Goal: Book appointment/travel/reservation

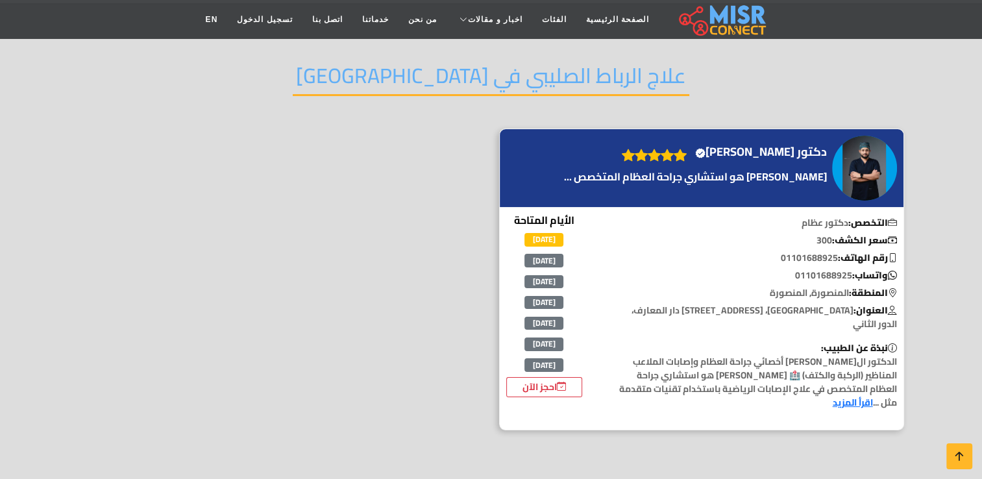
scroll to position [101, 0]
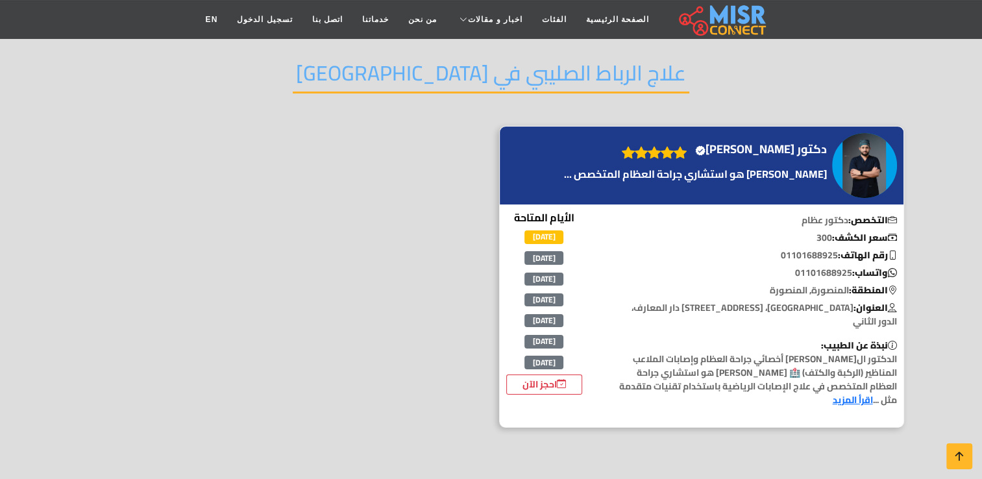
click at [873, 400] on link "اقرأ المزيد" at bounding box center [853, 399] width 40 height 17
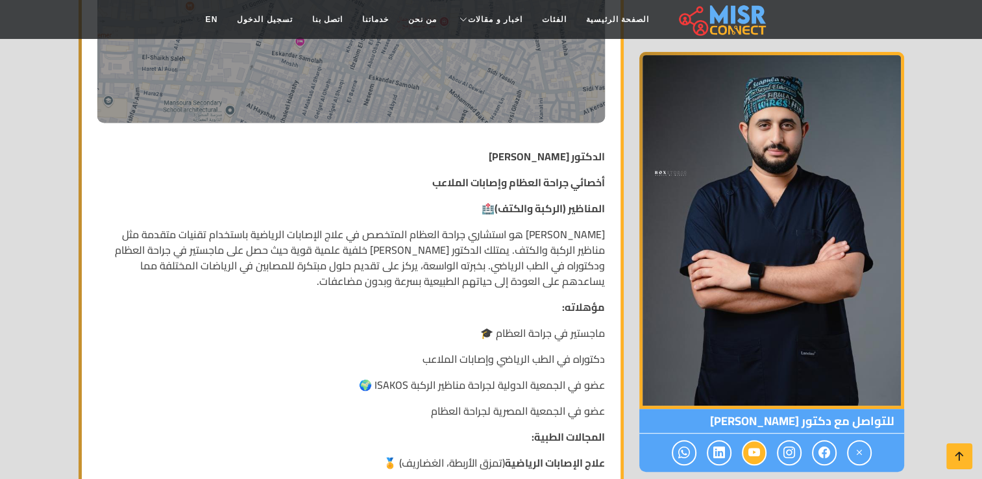
scroll to position [523, 0]
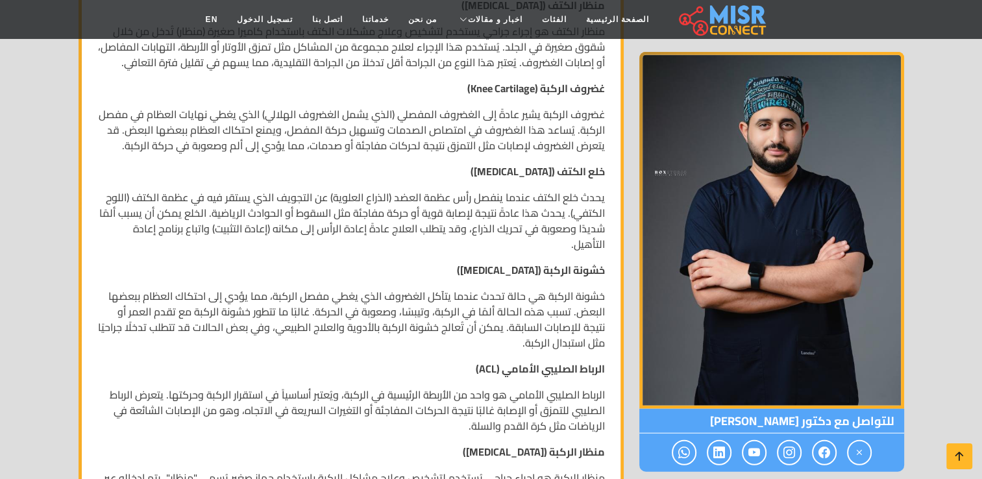
scroll to position [3237, 0]
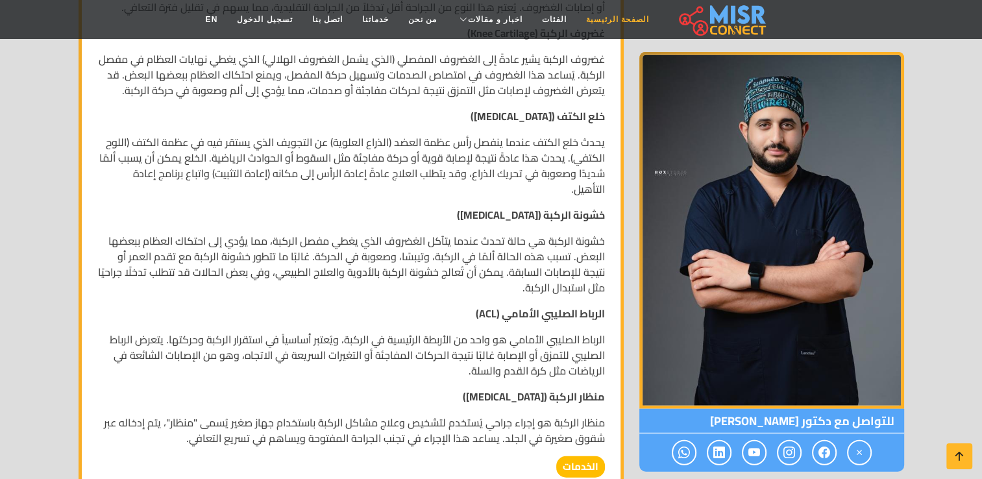
click at [589, 22] on link "الصفحة الرئيسية" at bounding box center [617, 19] width 82 height 25
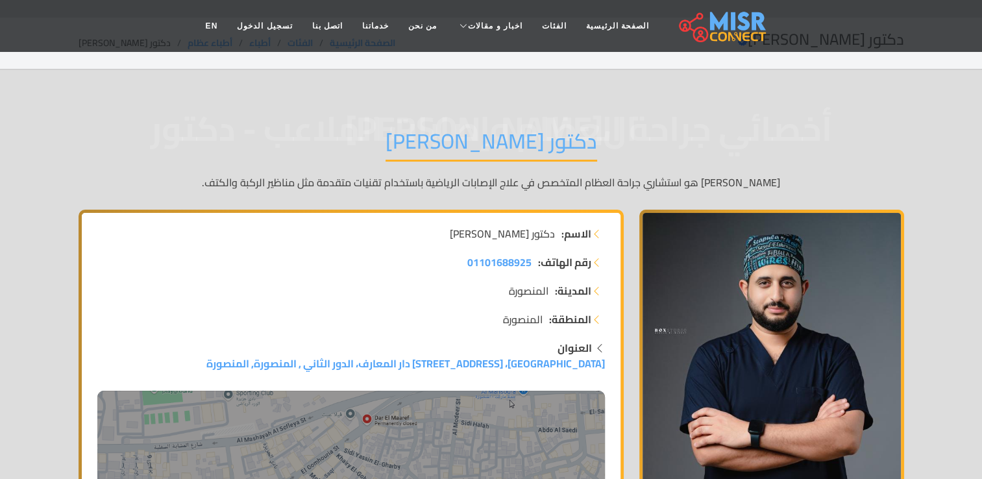
scroll to position [0, 0]
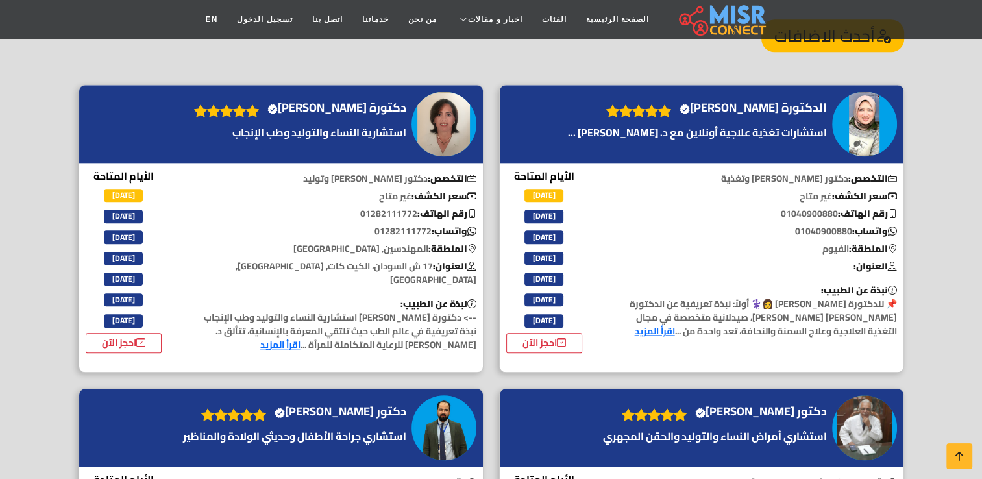
scroll to position [1430, 0]
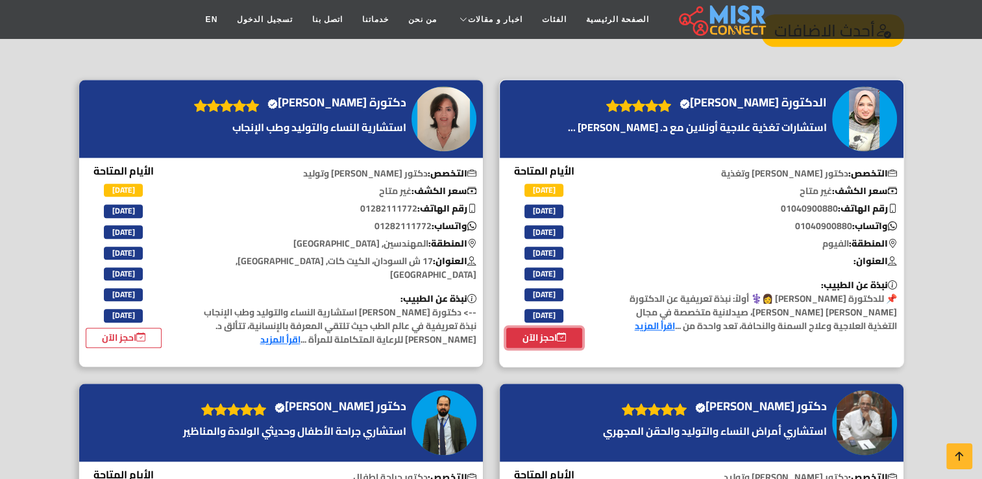
click at [535, 328] on link "احجز الآن" at bounding box center [544, 338] width 77 height 20
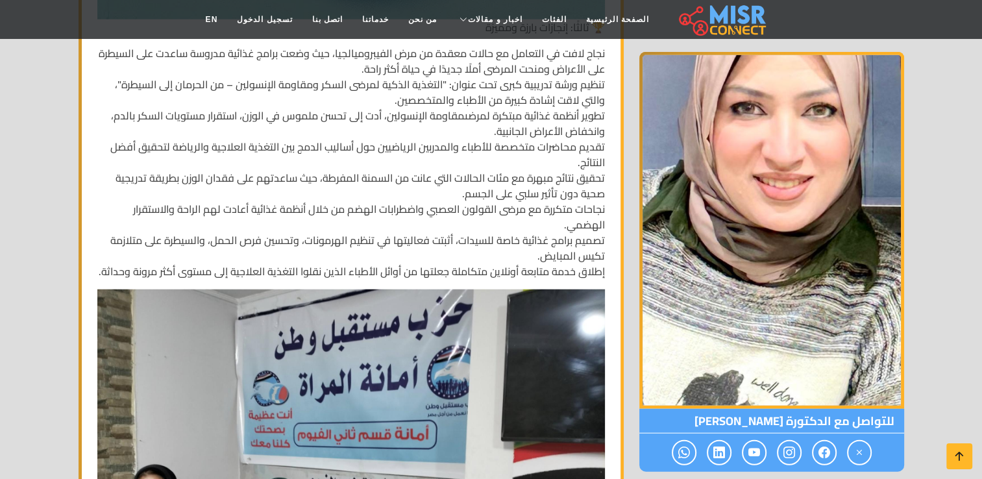
scroll to position [3119, 0]
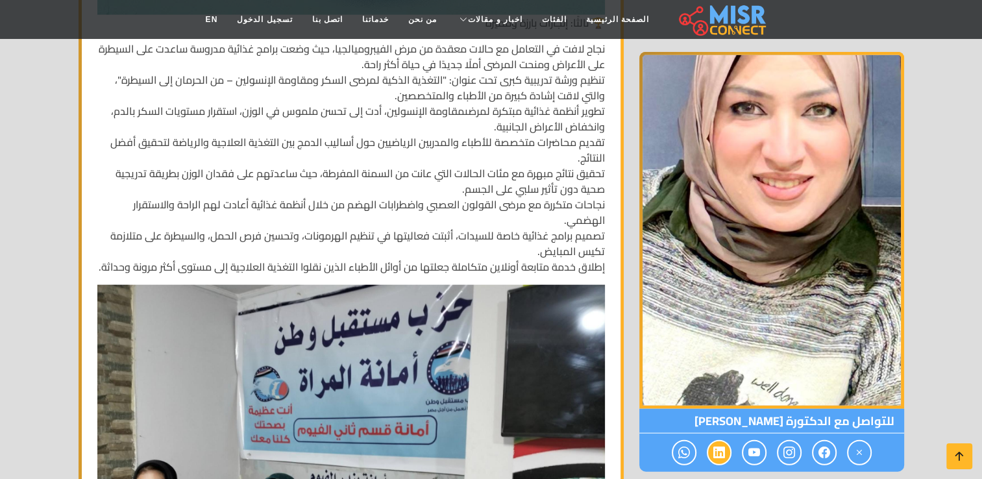
click at [719, 445] on icon at bounding box center [719, 452] width 12 height 21
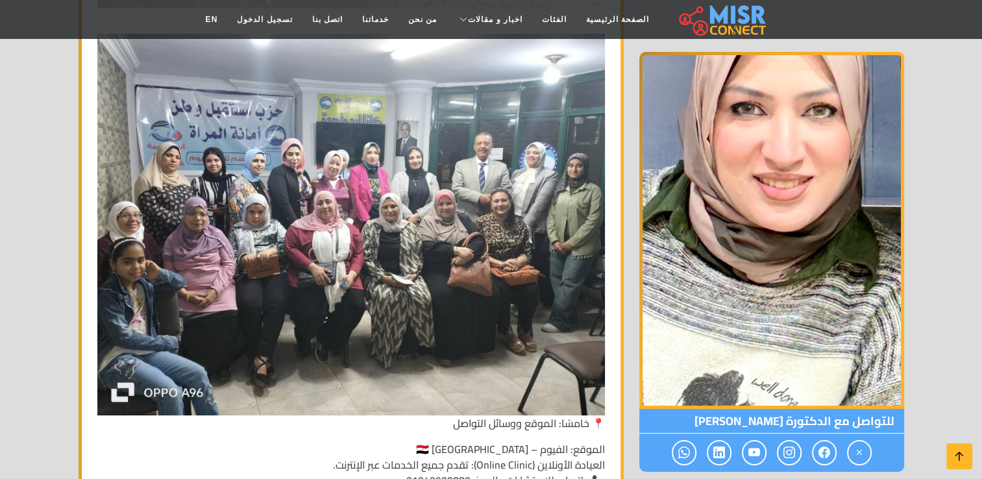
scroll to position [4700, 0]
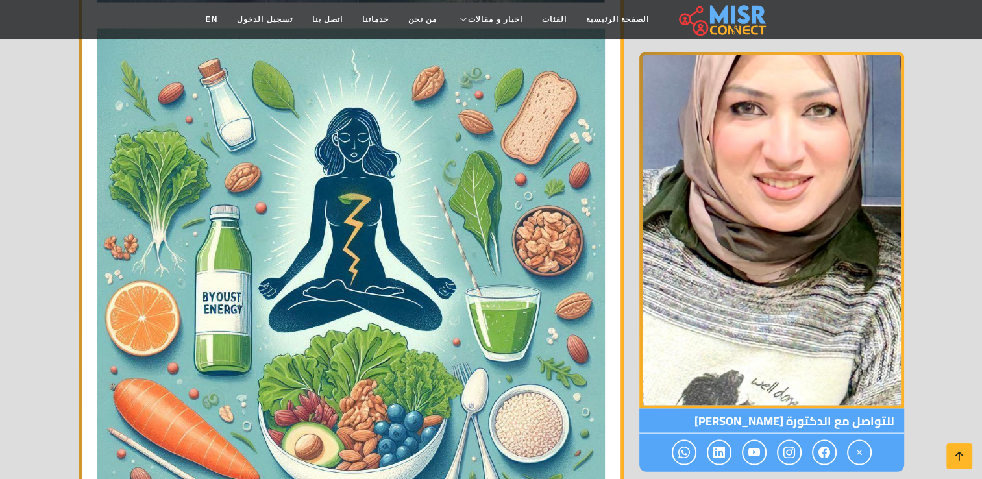
click at [761, 378] on img at bounding box center [771, 230] width 265 height 357
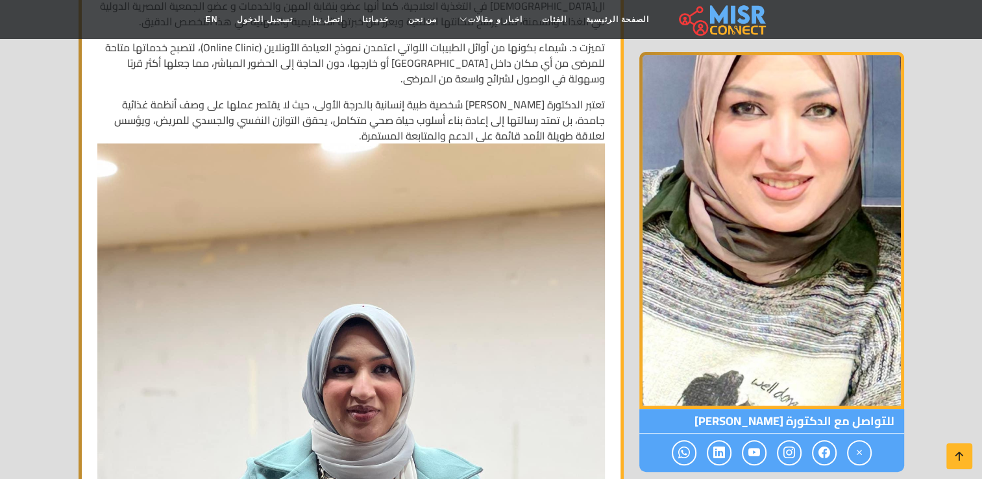
scroll to position [0, 0]
